Goal: Find specific page/section: Find specific page/section

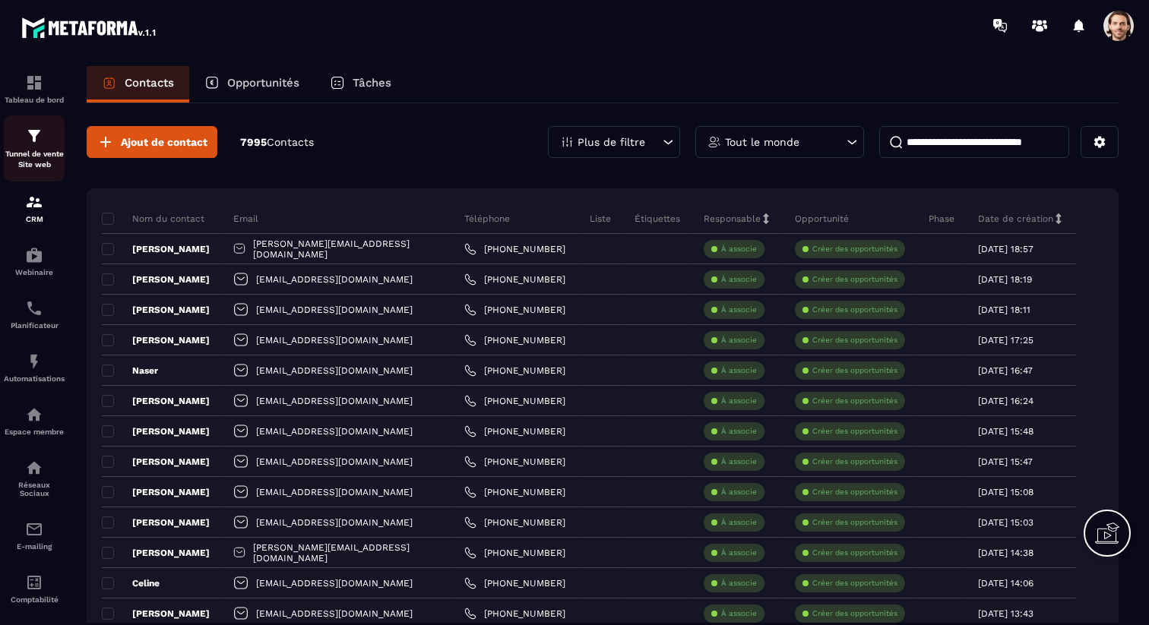
click at [42, 154] on p "Tunnel de vente Site web" at bounding box center [34, 159] width 61 height 21
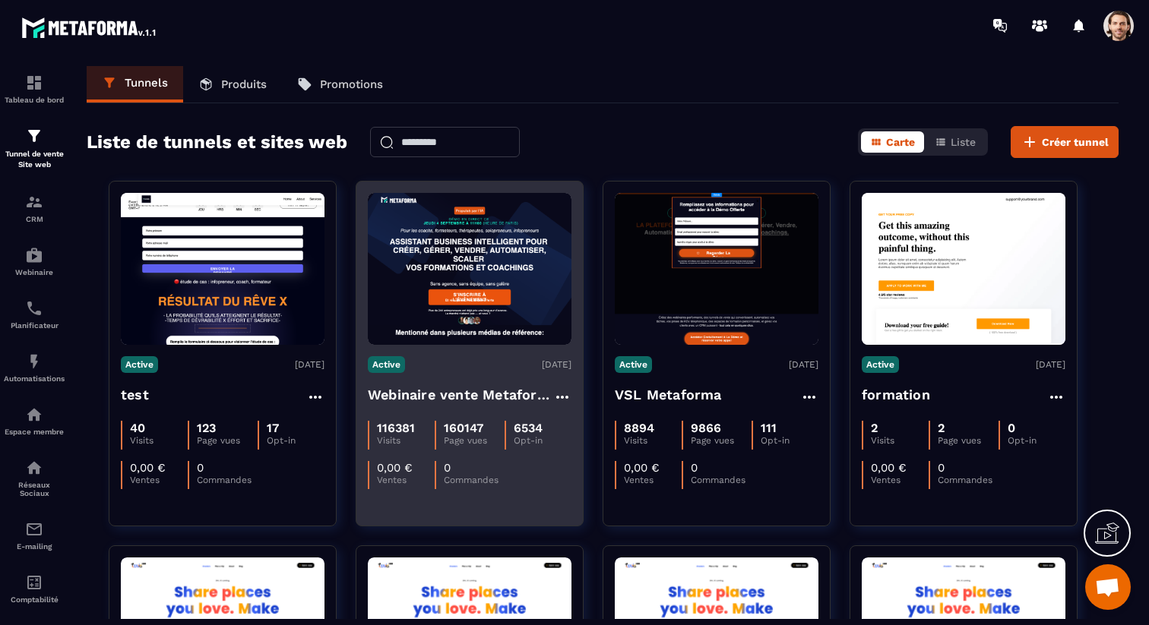
click at [484, 391] on h4 "Webinaire vente Metaforma" at bounding box center [460, 394] width 185 height 21
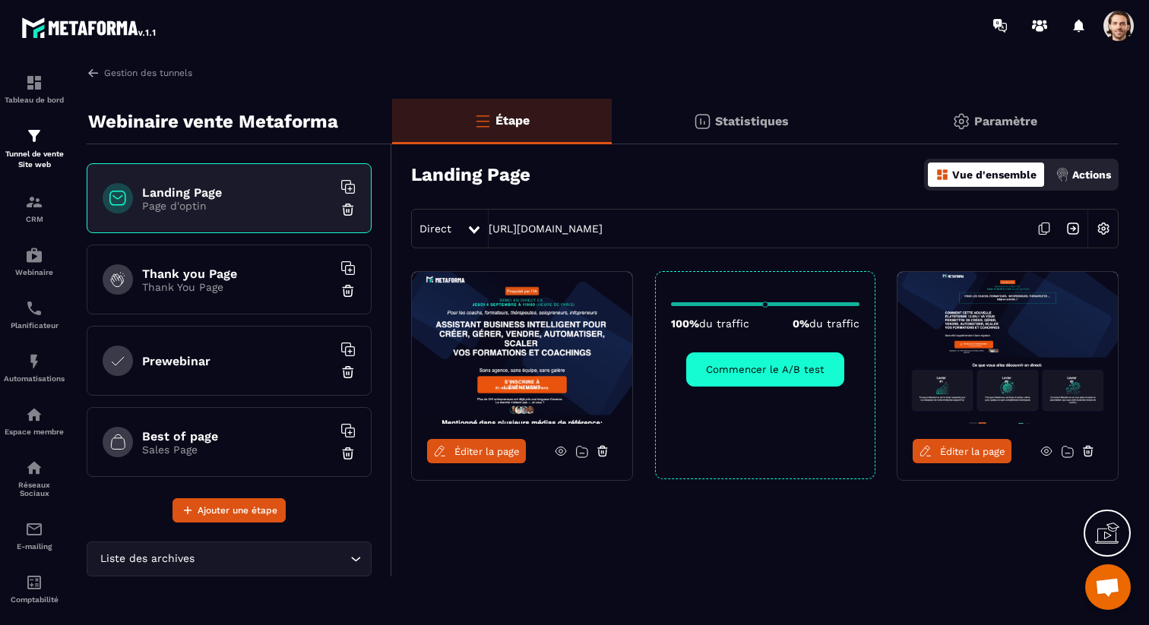
click at [479, 238] on div at bounding box center [475, 228] width 17 height 27
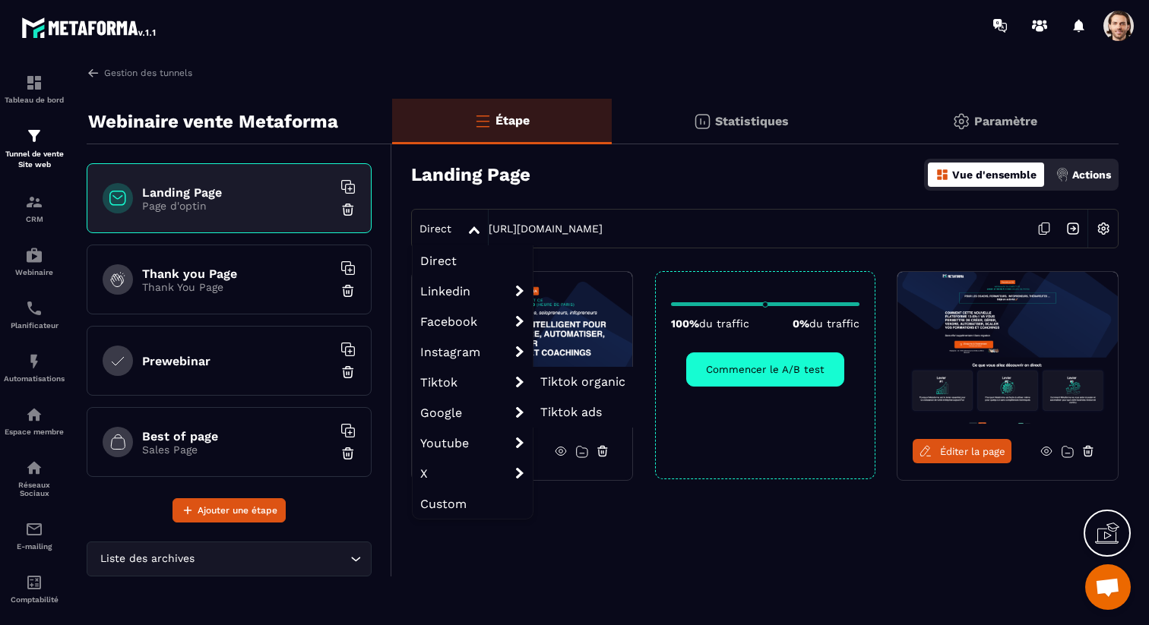
click at [574, 380] on span "Tiktok organic" at bounding box center [582, 382] width 85 height 14
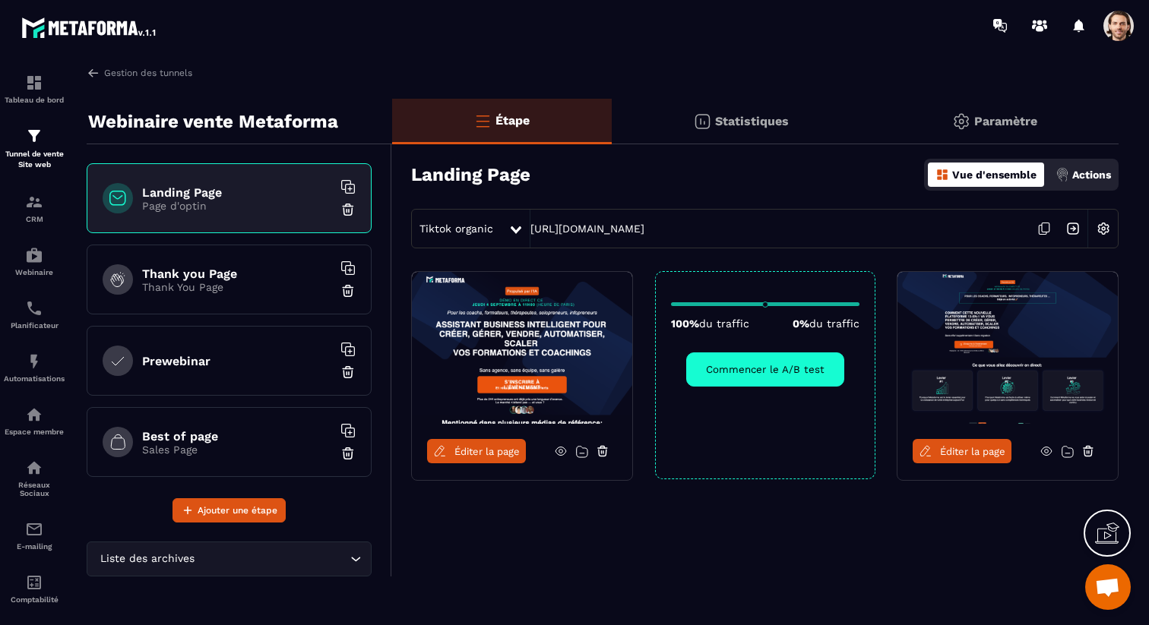
click at [1044, 228] on icon at bounding box center [1043, 228] width 29 height 29
